Goal: Understand process/instructions

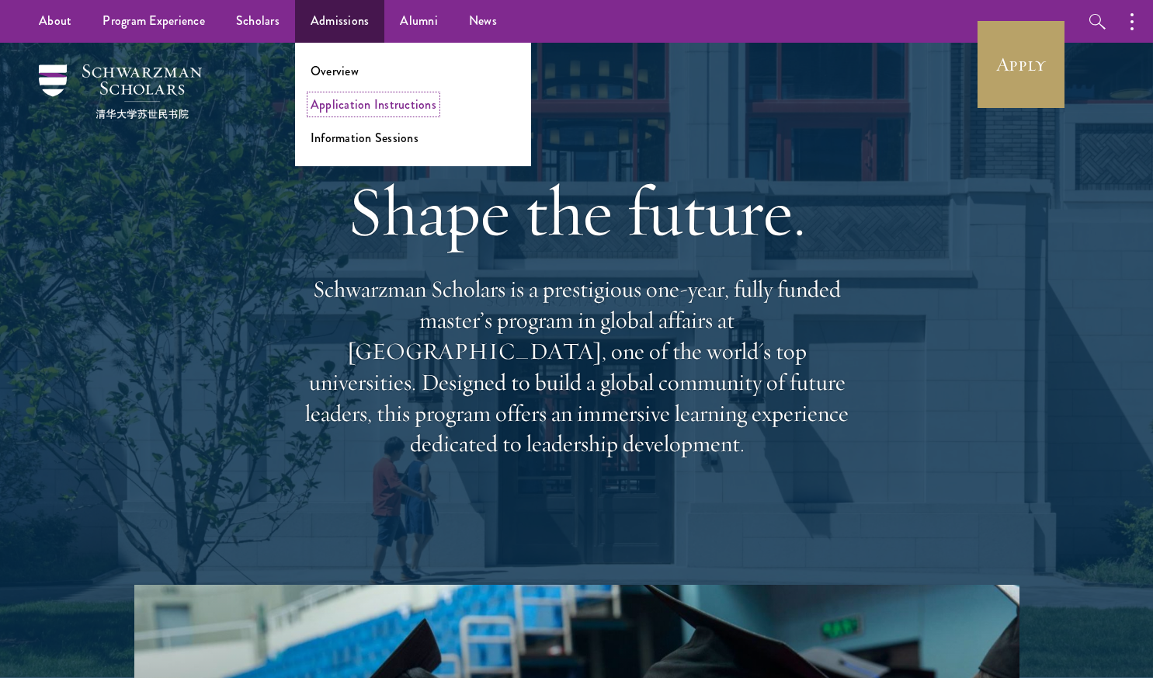
click at [381, 106] on link "Application Instructions" at bounding box center [374, 105] width 126 height 18
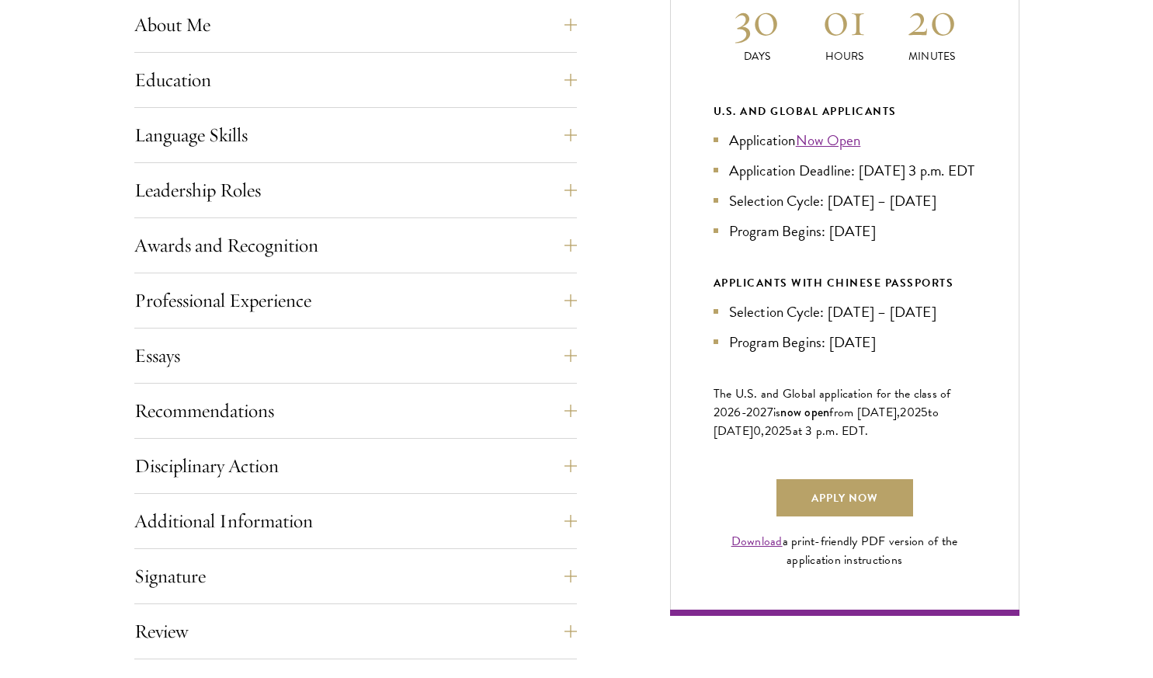
scroll to position [816, 0]
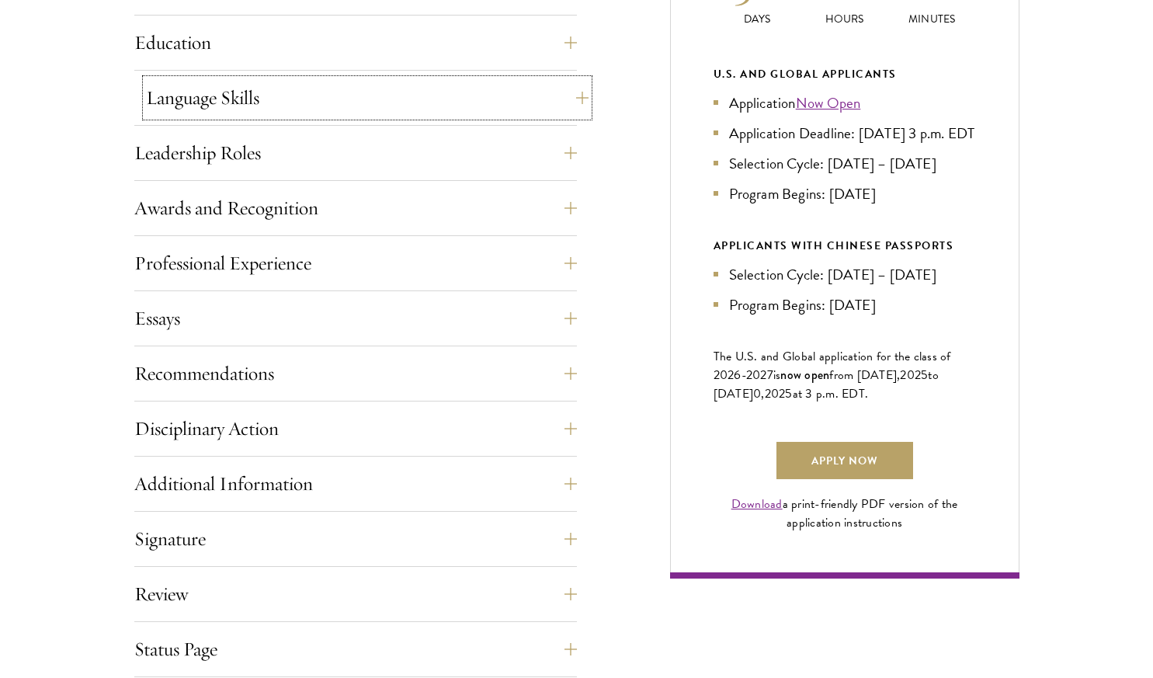
click at [545, 103] on button "Language Skills" at bounding box center [367, 97] width 443 height 37
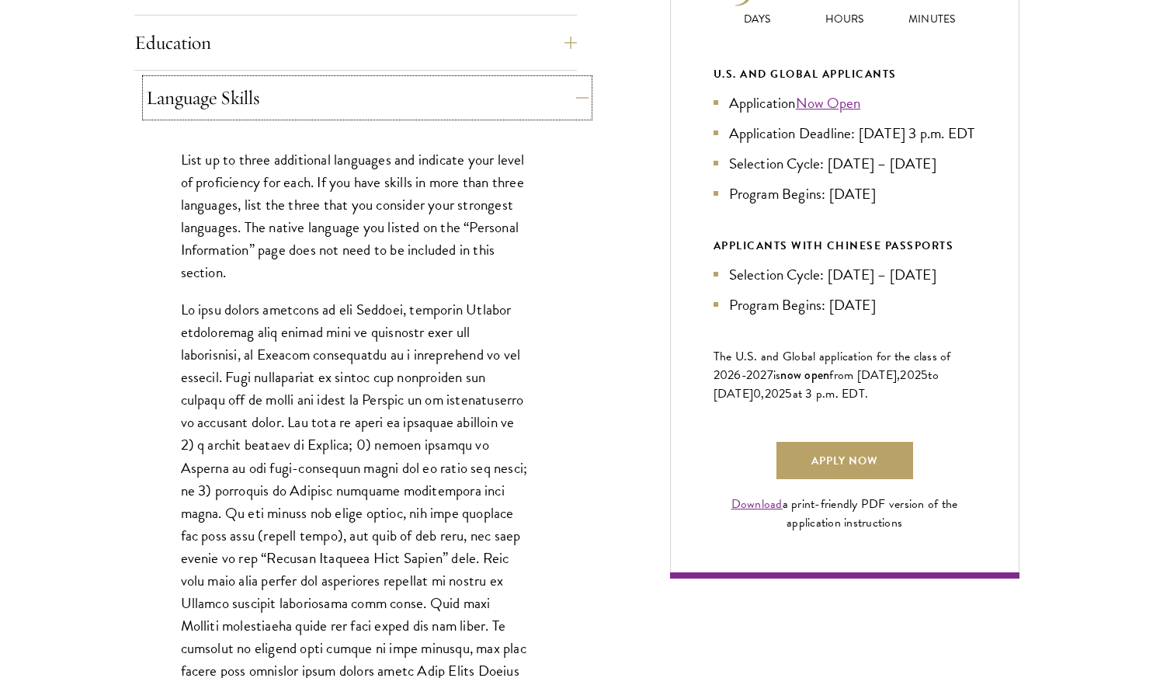
click at [545, 103] on button "Language Skills" at bounding box center [367, 97] width 443 height 37
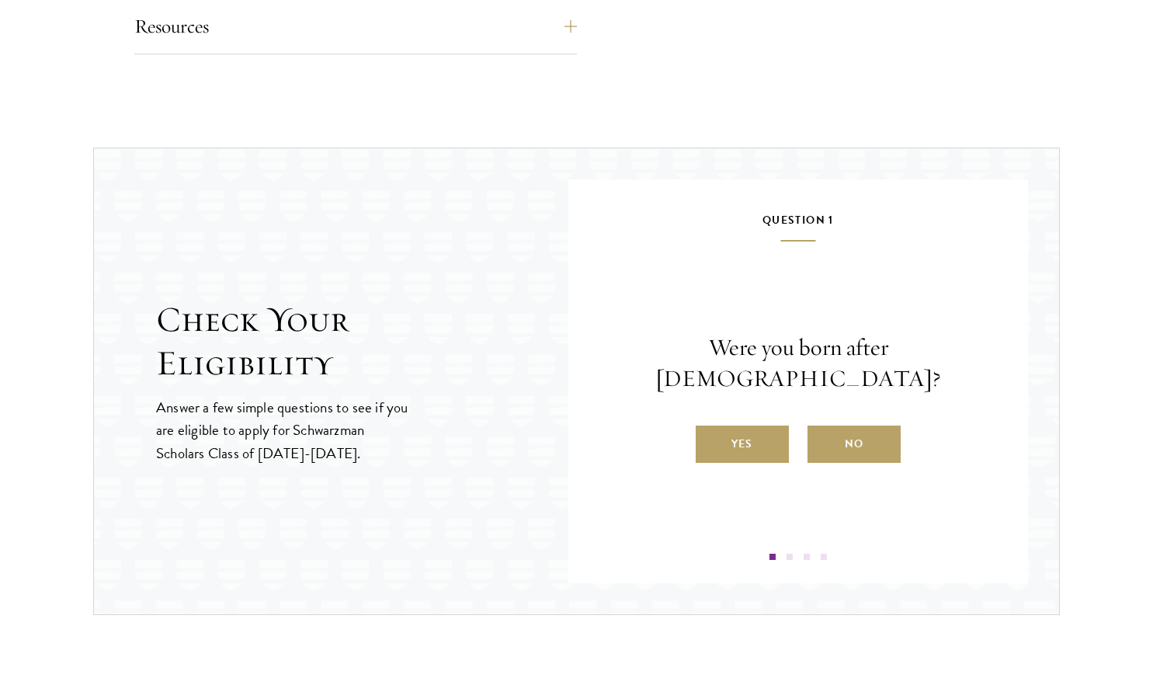
scroll to position [1530, 0]
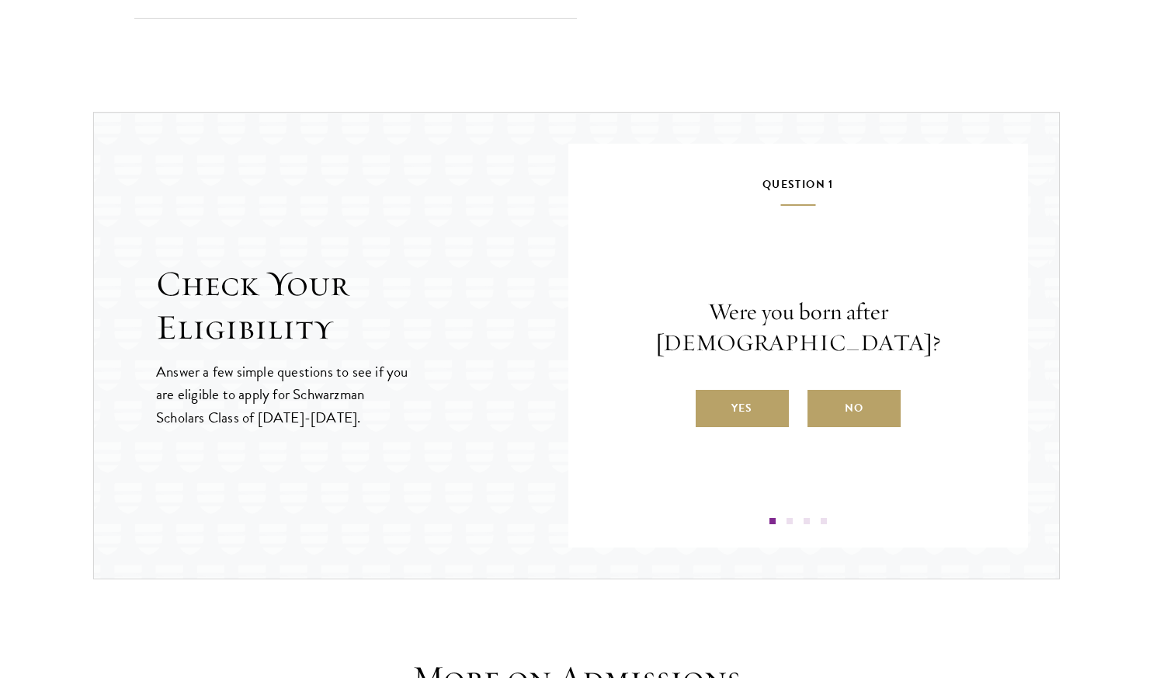
click at [881, 395] on label "No" at bounding box center [854, 408] width 93 height 37
click at [822, 395] on input "No" at bounding box center [815, 398] width 14 height 14
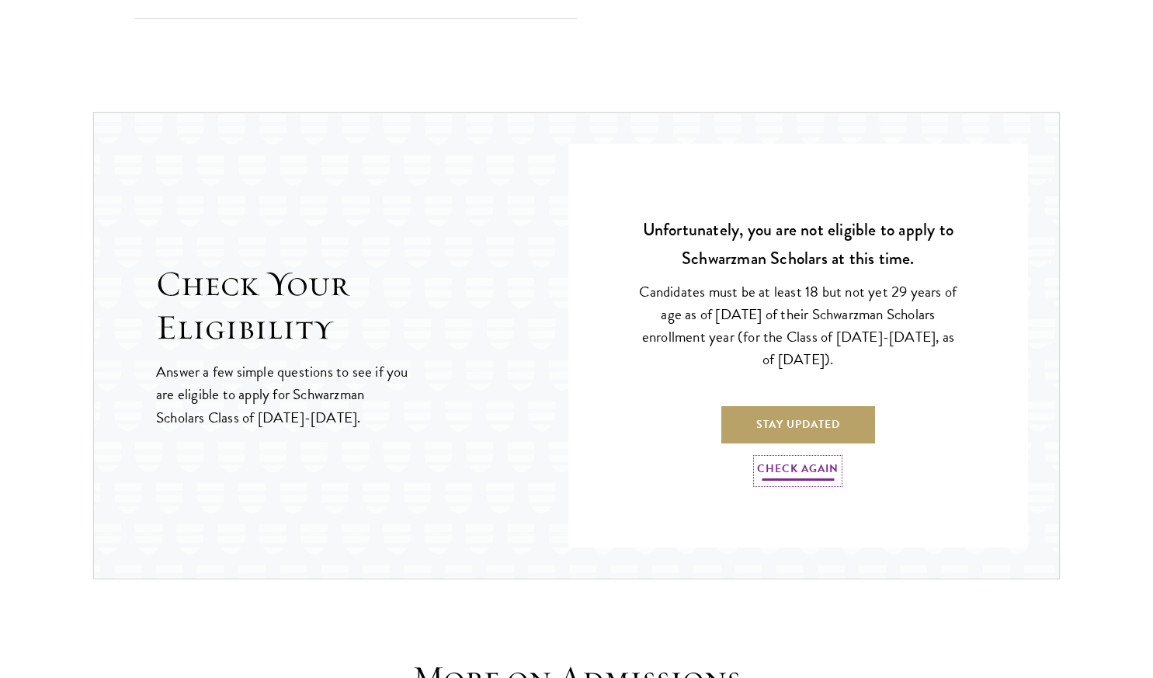
click at [818, 465] on link "Check Again" at bounding box center [798, 471] width 82 height 24
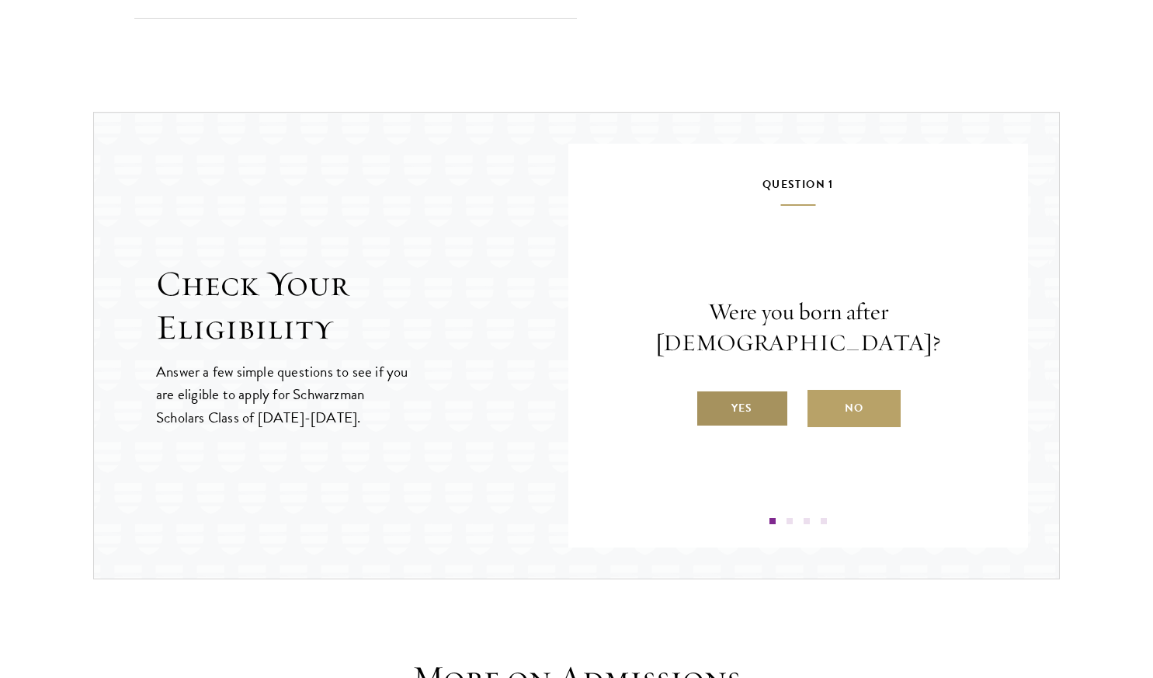
click at [741, 394] on label "Yes" at bounding box center [742, 408] width 93 height 37
click at [710, 394] on input "Yes" at bounding box center [703, 398] width 14 height 14
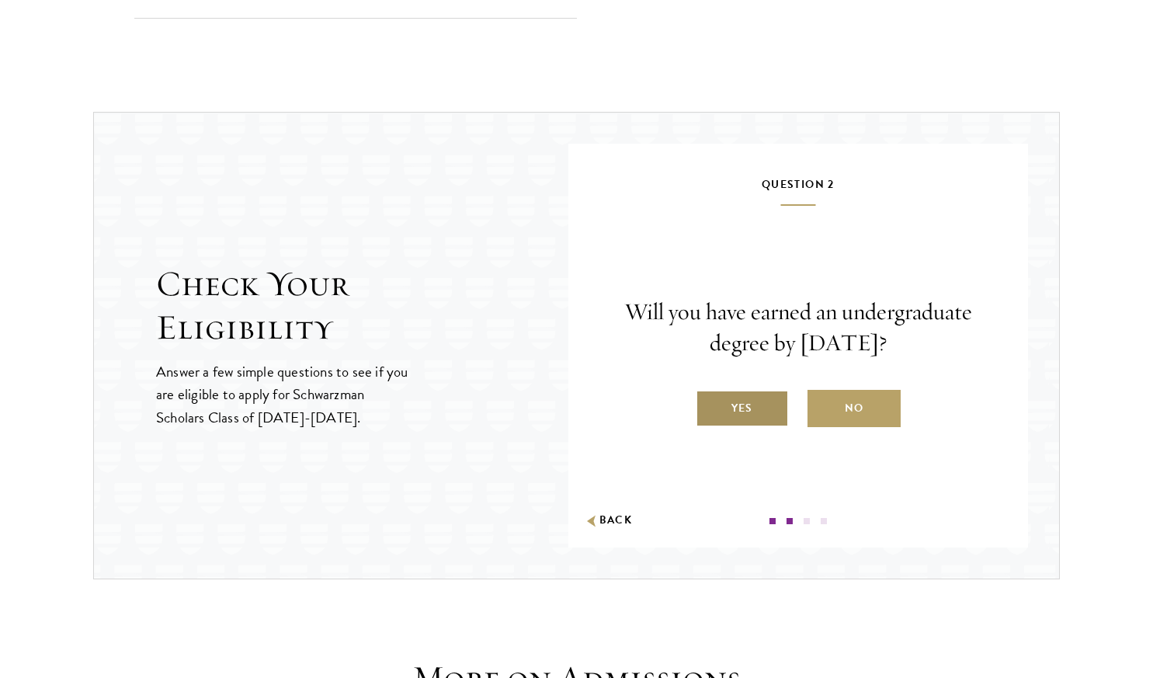
click at [753, 405] on label "Yes" at bounding box center [742, 408] width 93 height 37
click at [710, 405] on input "Yes" at bounding box center [703, 398] width 14 height 14
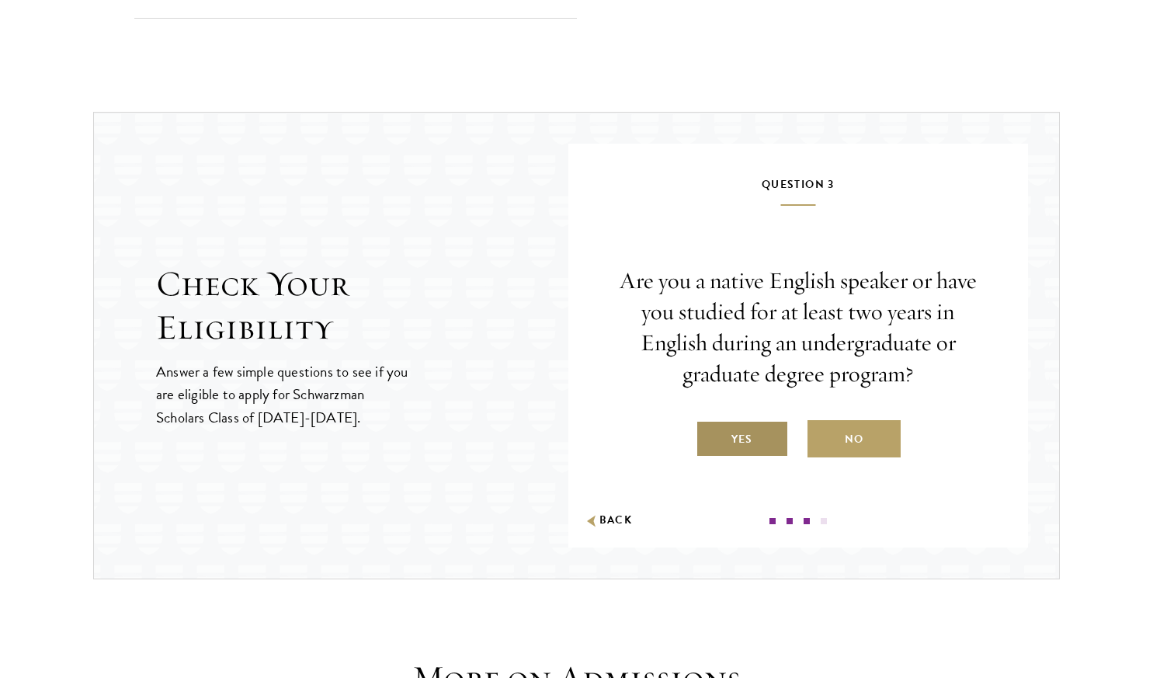
click at [761, 434] on label "Yes" at bounding box center [742, 438] width 93 height 37
click at [710, 434] on input "Yes" at bounding box center [703, 429] width 14 height 14
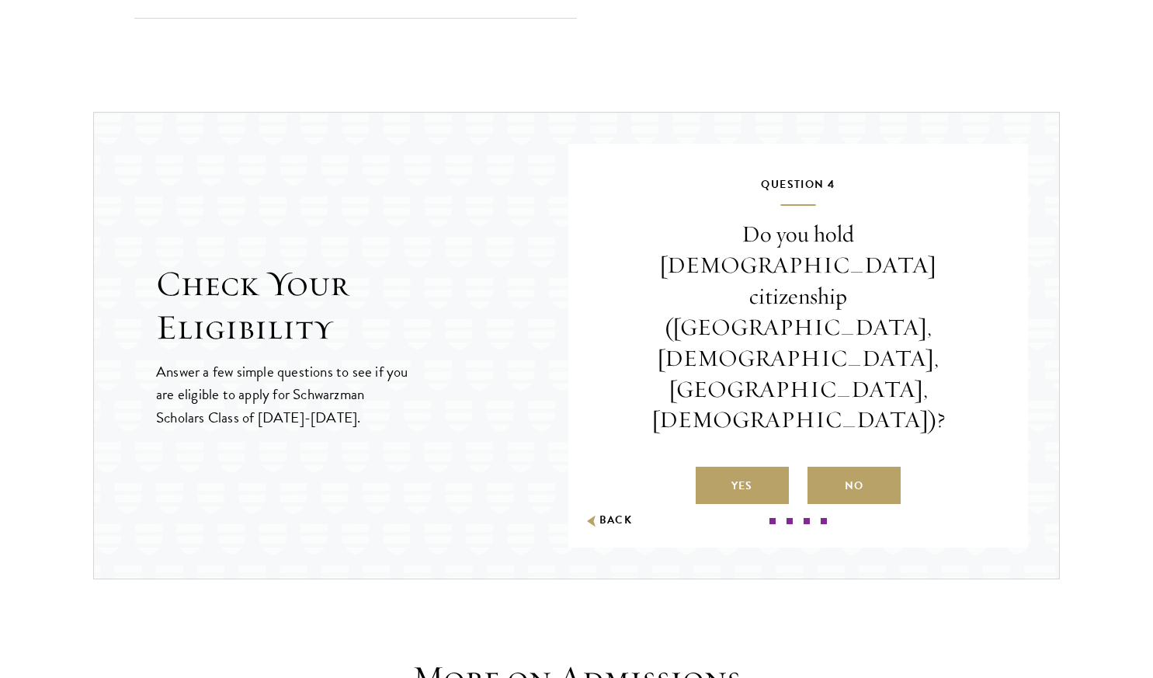
click at [876, 467] on label "No" at bounding box center [854, 485] width 93 height 37
click at [822, 469] on input "No" at bounding box center [815, 476] width 14 height 14
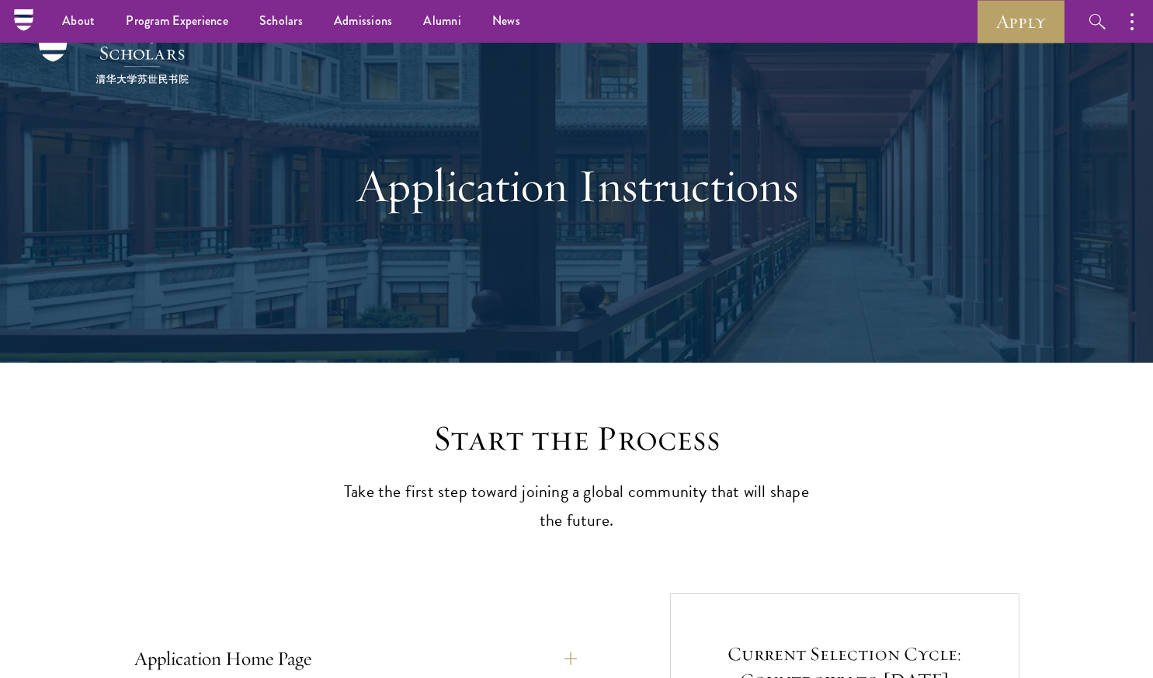
scroll to position [0, 0]
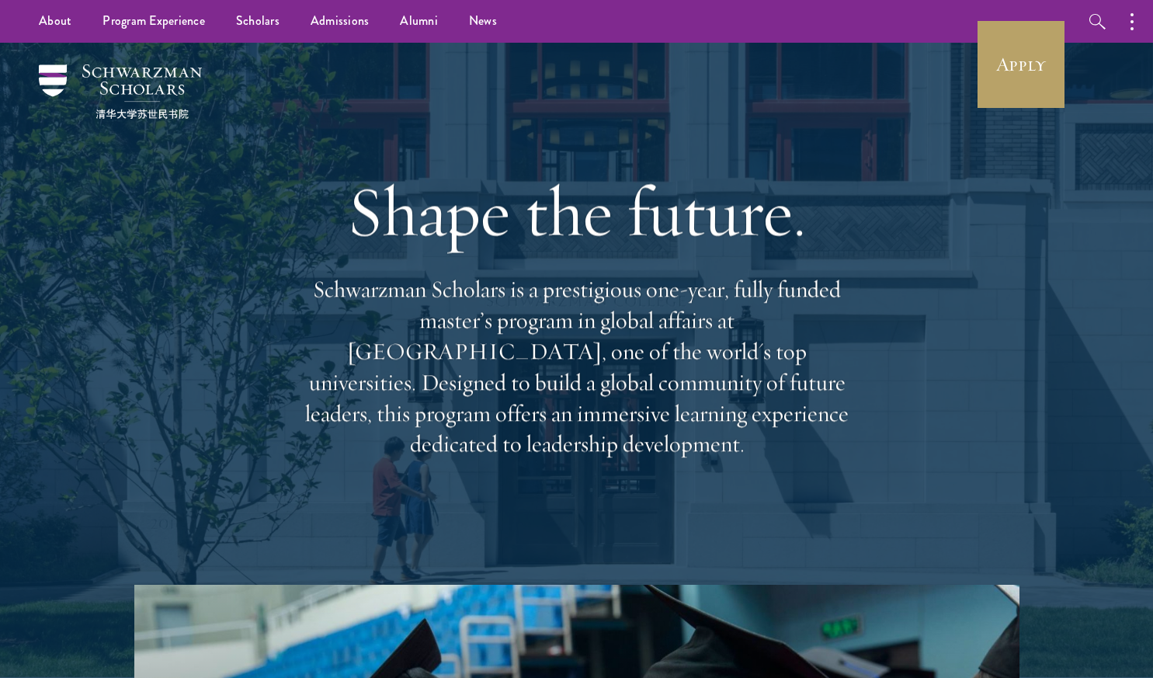
drag, startPoint x: 1153, startPoint y: 88, endPoint x: 1107, endPoint y: 214, distance: 134.9
click at [1130, 250] on div at bounding box center [576, 360] width 1153 height 635
